Goal: Task Accomplishment & Management: Manage account settings

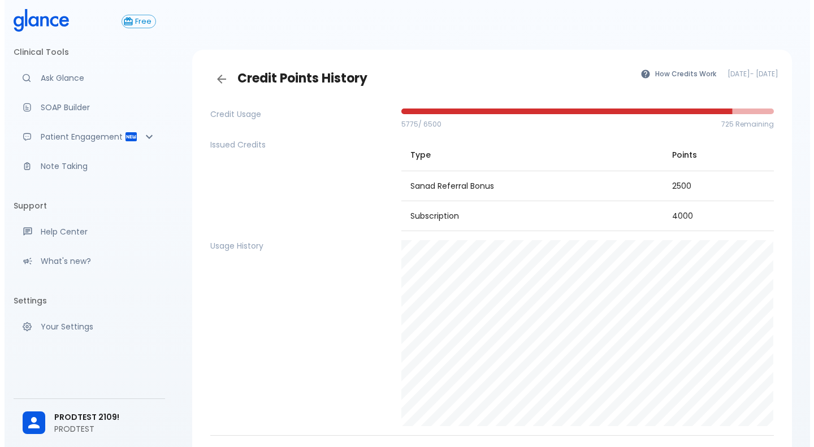
scroll to position [1, 0]
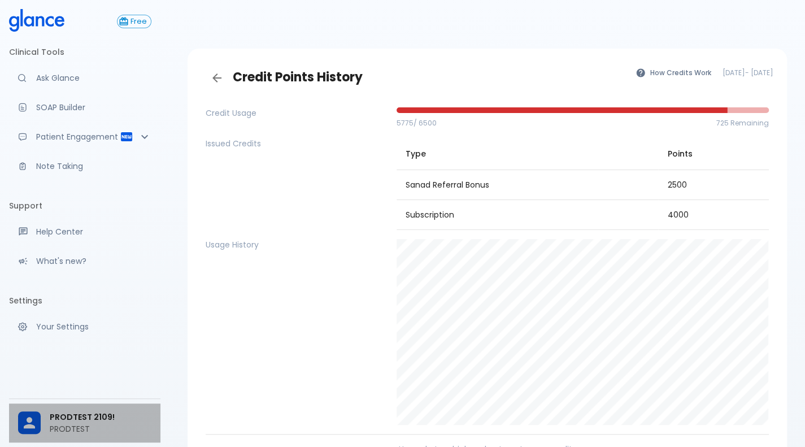
click at [71, 426] on p "PRODTEST" at bounding box center [101, 428] width 102 height 11
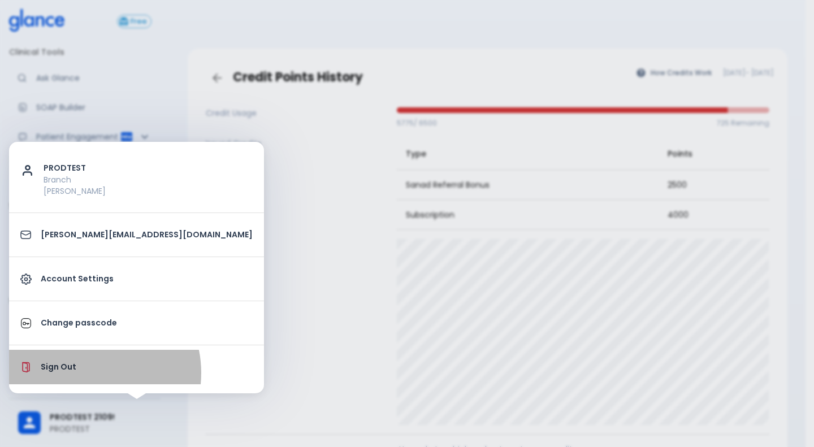
click at [84, 373] on li "Sign Out" at bounding box center [136, 367] width 255 height 34
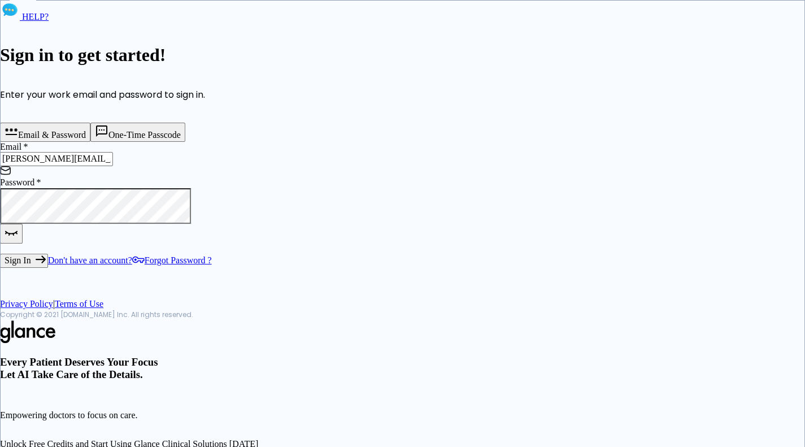
click at [113, 166] on input "[PERSON_NAME][EMAIL_ADDRESS][DOMAIN_NAME]" at bounding box center [56, 159] width 113 height 14
type input "[PERSON_NAME][EMAIL_ADDRESS][DOMAIN_NAME]"
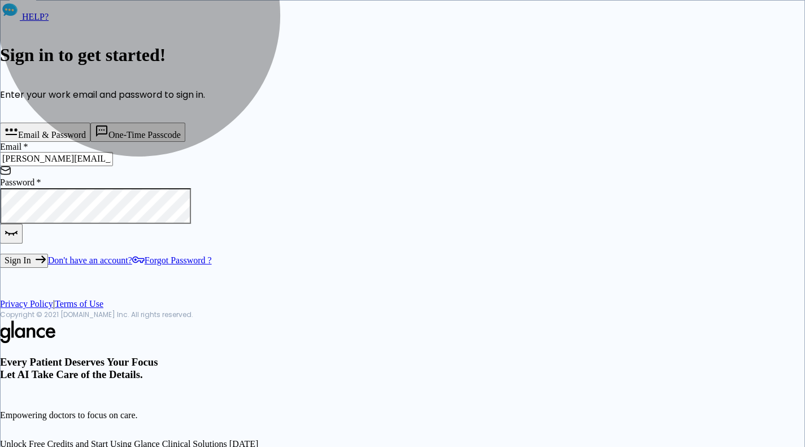
click at [48, 267] on button "Sign In" at bounding box center [24, 261] width 48 height 14
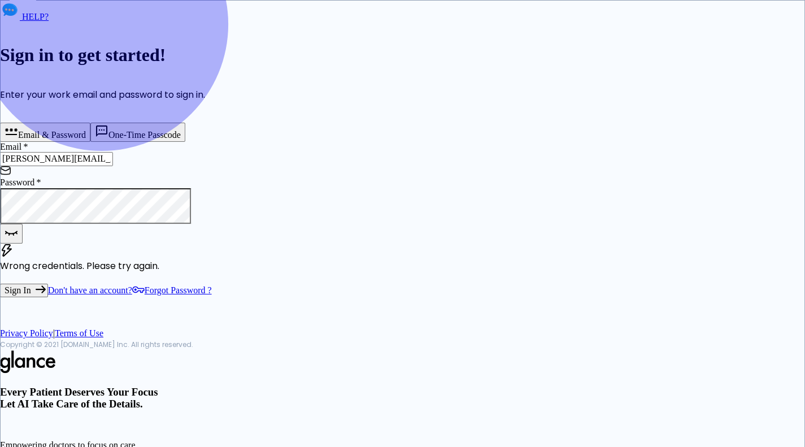
click at [132, 295] on link "Don't have an account?" at bounding box center [90, 290] width 84 height 10
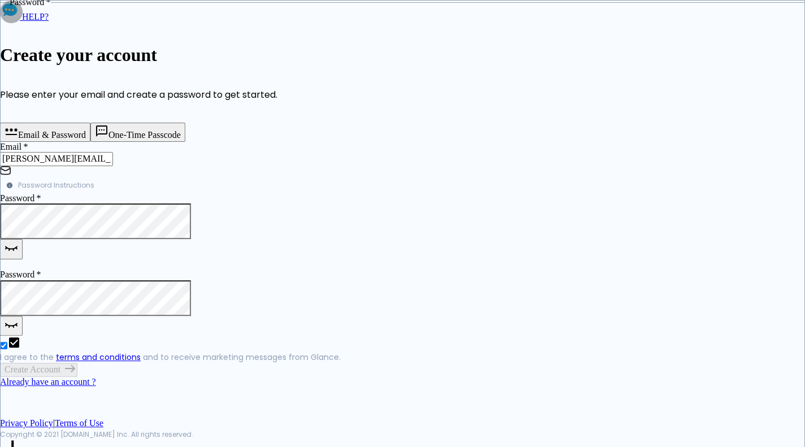
click at [23, 316] on button "button" at bounding box center [11, 326] width 23 height 20
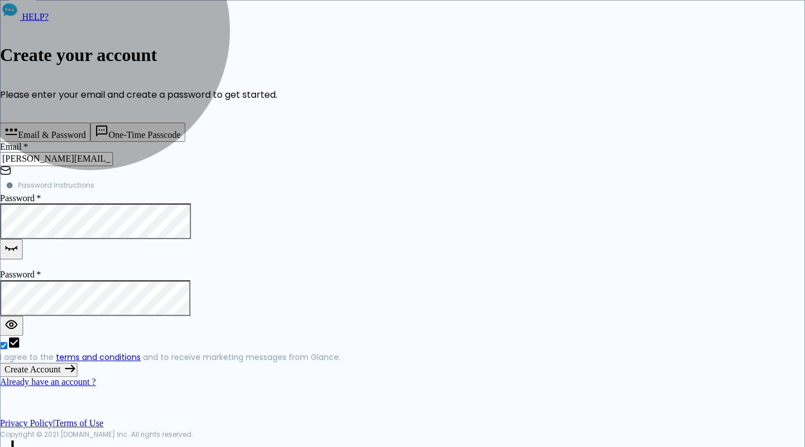
click at [77, 376] on button "Create Account" at bounding box center [38, 370] width 77 height 14
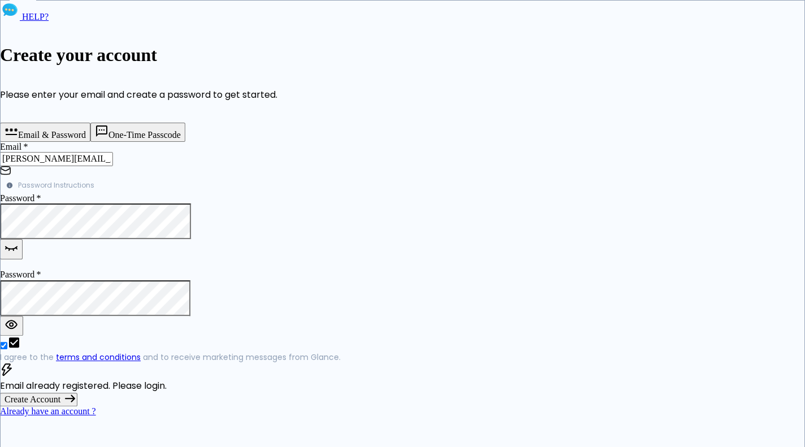
click at [113, 166] on input "[PERSON_NAME][EMAIL_ADDRESS][DOMAIN_NAME]" at bounding box center [56, 159] width 113 height 14
type input "[PERSON_NAME][EMAIL_ADDRESS][DOMAIN_NAME]"
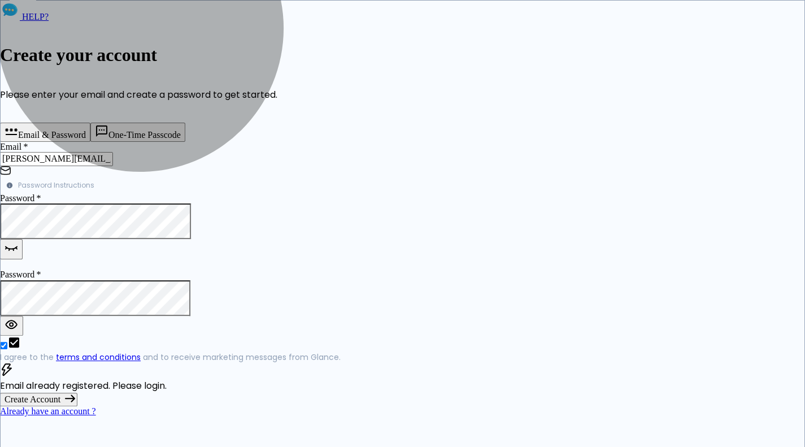
click at [77, 404] on button "Create Account" at bounding box center [38, 400] width 77 height 14
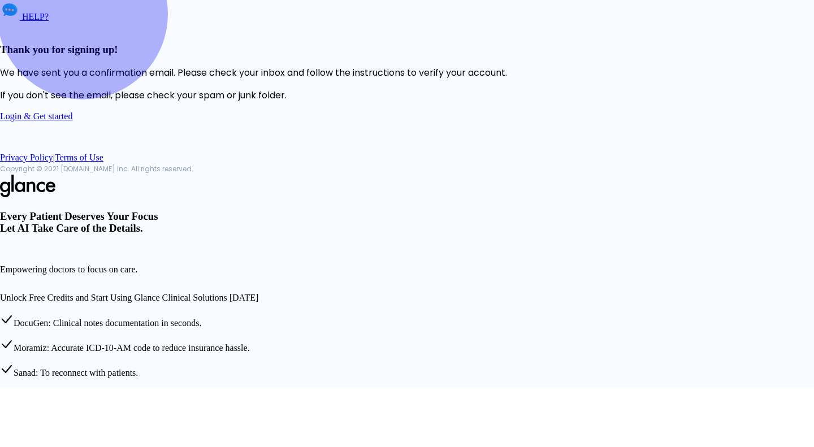
click at [72, 121] on link "Login & Get started" at bounding box center [36, 116] width 72 height 10
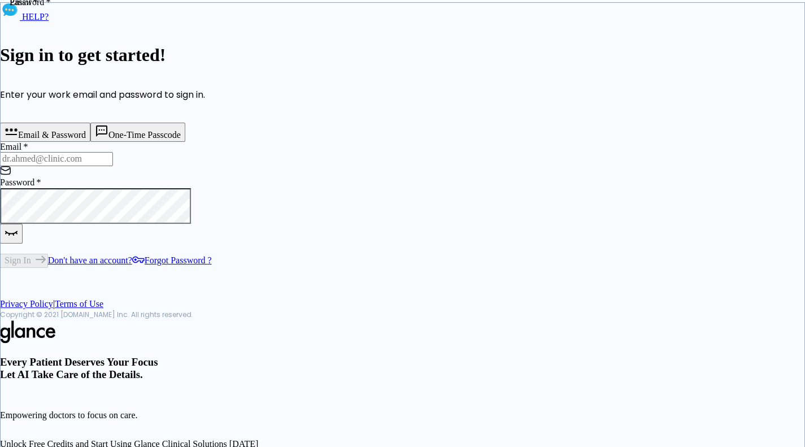
type input "[PERSON_NAME][EMAIL_ADDRESS][DOMAIN_NAME]"
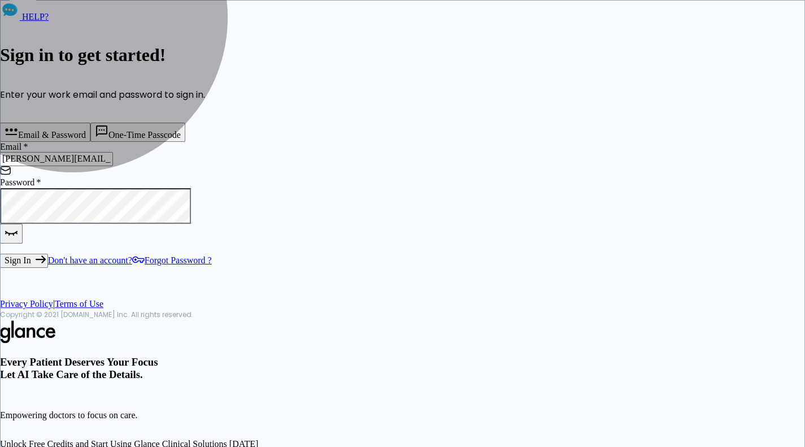
click at [48, 267] on button "Sign In" at bounding box center [24, 261] width 48 height 14
